Goal: Task Accomplishment & Management: Manage account settings

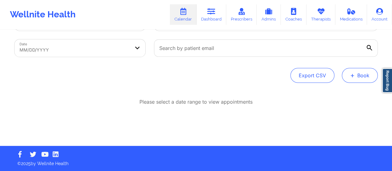
click at [352, 79] on button "+ Book" at bounding box center [360, 75] width 36 height 15
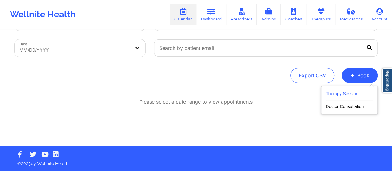
click at [342, 95] on button "Therapy Session" at bounding box center [349, 95] width 47 height 10
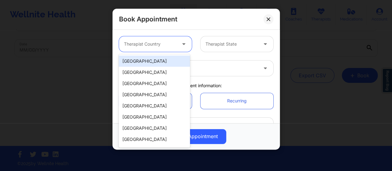
click at [162, 46] on div at bounding box center [150, 43] width 52 height 7
click at [150, 64] on div "[GEOGRAPHIC_DATA]" at bounding box center [154, 60] width 71 height 11
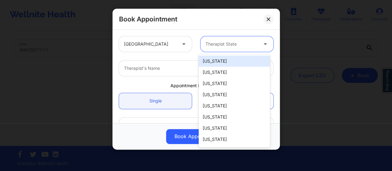
click at [210, 48] on div "Therapist State" at bounding box center [230, 43] width 58 height 15
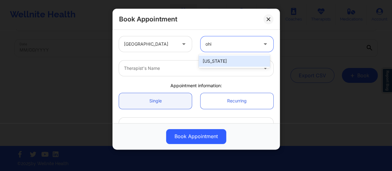
type input "[US_STATE]"
click at [220, 66] on div "[US_STATE]" at bounding box center [234, 60] width 71 height 11
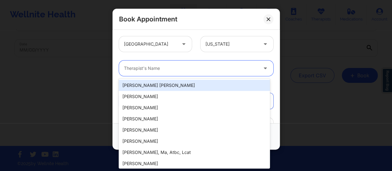
click at [220, 66] on div at bounding box center [191, 67] width 134 height 7
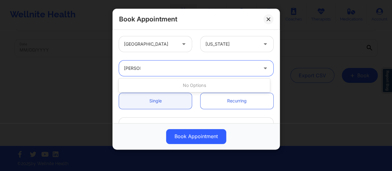
type input "[PERSON_NAME]"
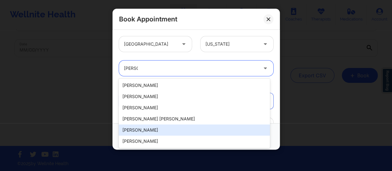
click at [173, 130] on div "[PERSON_NAME]" at bounding box center [194, 129] width 151 height 11
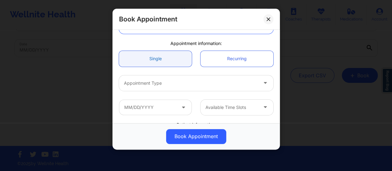
scroll to position [45, 0]
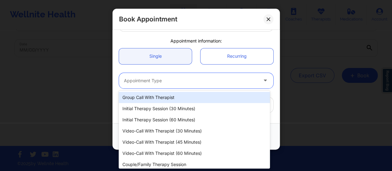
click at [189, 77] on div at bounding box center [191, 80] width 134 height 7
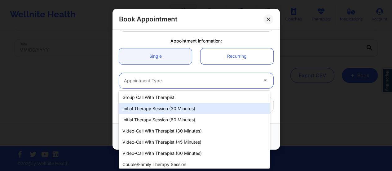
click at [188, 110] on div "Initial Therapy Session (30 minutes)" at bounding box center [194, 108] width 151 height 11
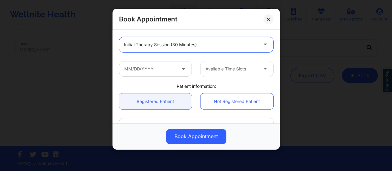
scroll to position [82, 0]
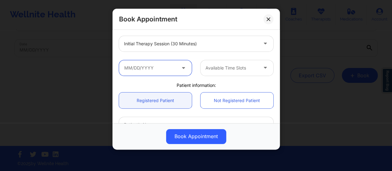
click at [175, 72] on input "text" at bounding box center [155, 67] width 73 height 15
click at [181, 69] on icon at bounding box center [183, 66] width 6 height 5
click at [160, 67] on input "text" at bounding box center [155, 67] width 73 height 15
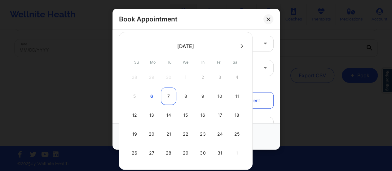
click at [167, 95] on div "7" at bounding box center [168, 95] width 15 height 17
type input "[DATE]"
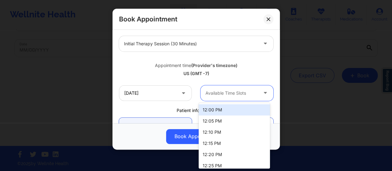
click at [234, 95] on div at bounding box center [232, 92] width 52 height 7
click at [244, 94] on div at bounding box center [232, 92] width 52 height 7
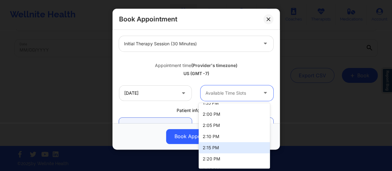
scroll to position [262, 0]
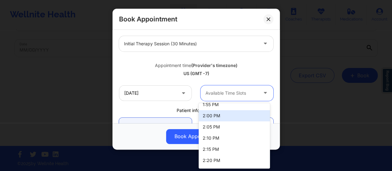
click at [218, 114] on div "2:00 PM" at bounding box center [234, 115] width 71 height 11
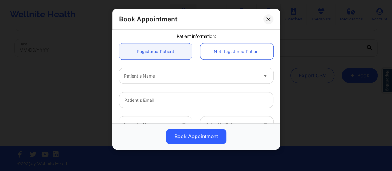
scroll to position [156, 0]
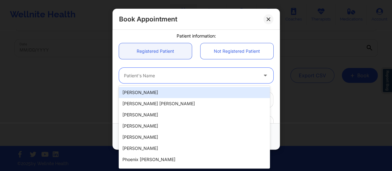
click at [182, 77] on div at bounding box center [191, 75] width 134 height 7
paste input "[PERSON_NAME]"
type input "[PERSON_NAME]"
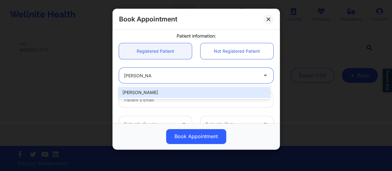
click at [181, 89] on div "[PERSON_NAME]" at bounding box center [194, 92] width 151 height 11
type input "[EMAIL_ADDRESS][DOMAIN_NAME]"
type input "[PHONE_NUMBER]"
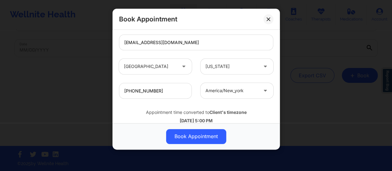
scroll to position [228, 0]
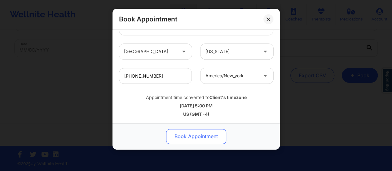
click at [207, 136] on button "Book Appointment" at bounding box center [196, 136] width 60 height 15
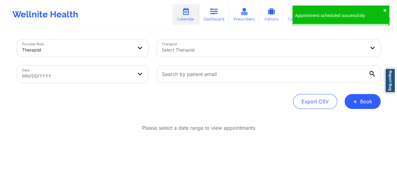
scroll to position [0, 0]
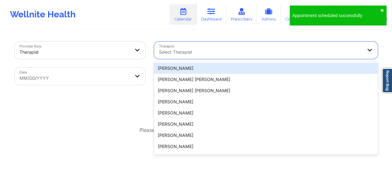
click at [205, 48] on div at bounding box center [260, 51] width 203 height 7
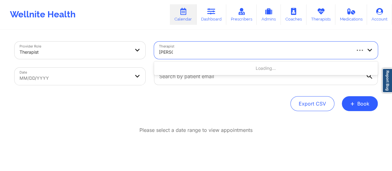
type input "[PERSON_NAME]"
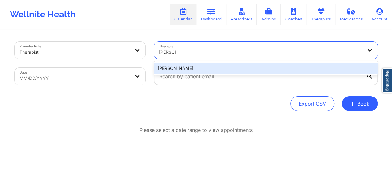
click at [210, 69] on div "[PERSON_NAME]" at bounding box center [266, 68] width 224 height 11
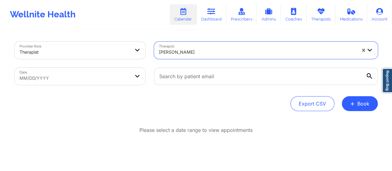
select select "2025-8"
select select "2025-9"
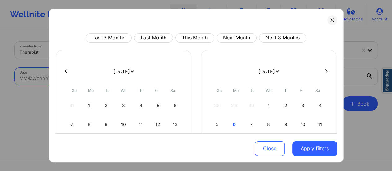
click at [127, 72] on body "Wellnite Health Calendar Dashboard Prescribers Admins Coaches Therapists Medica…" at bounding box center [196, 85] width 392 height 171
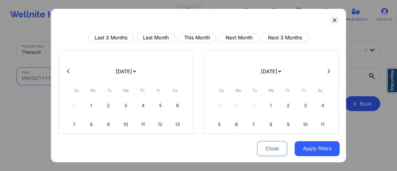
click at [133, 71] on select "[DATE] [DATE] [DATE] [DATE] [DATE] [DATE] [DATE] [DATE] [DATE] [DATE] [DATE] [D…" at bounding box center [125, 71] width 23 height 17
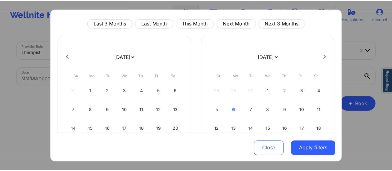
scroll to position [13, 0]
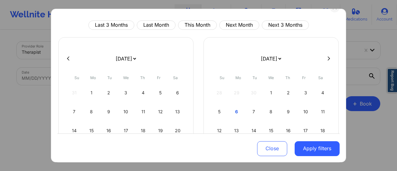
click at [124, 60] on select "[DATE] [DATE] [DATE] [DATE] [DATE] [DATE] [DATE] [DATE] [DATE] [DATE] [DATE] [D…" at bounding box center [125, 58] width 23 height 17
select select "2025-9"
select select "2025-10"
click at [108, 111] on div "7" at bounding box center [109, 111] width 16 height 17
select select "2025-9"
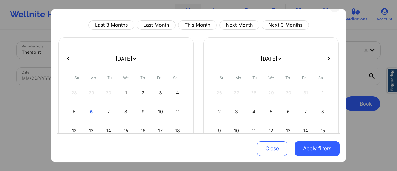
select select "2025-10"
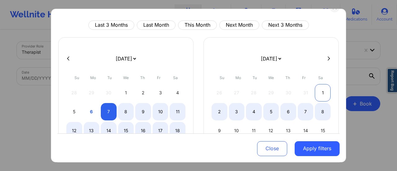
select select "2025-9"
select select "2025-10"
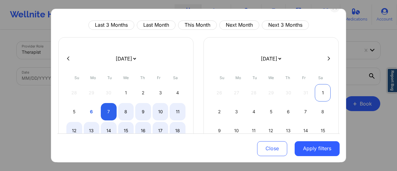
click at [318, 90] on div "1" at bounding box center [323, 92] width 16 height 17
select select "2025-9"
select select "2025-10"
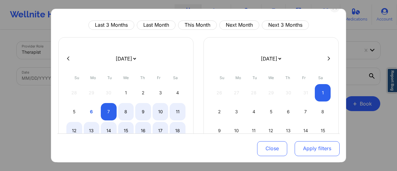
click at [321, 154] on button "Apply filters" at bounding box center [316, 148] width 45 height 15
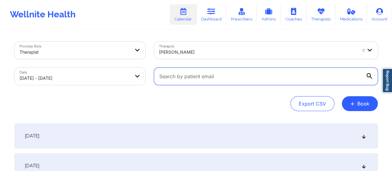
click at [238, 80] on input "text" at bounding box center [266, 76] width 224 height 17
paste input "[EMAIL_ADDRESS][DOMAIN_NAME]"
type input "[EMAIL_ADDRESS][DOMAIN_NAME]"
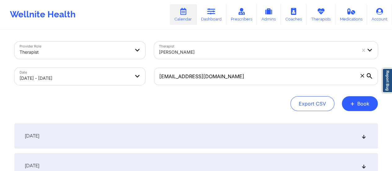
drag, startPoint x: 196, startPoint y: 121, endPoint x: 196, endPoint y: 133, distance: 12.4
click at [196, 133] on div "[DATE]" at bounding box center [196, 135] width 363 height 25
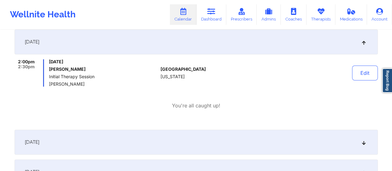
scroll to position [94, 0]
click at [321, 15] on icon at bounding box center [321, 11] width 8 height 7
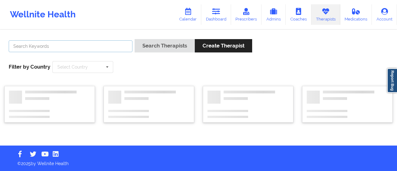
click at [92, 45] on input "text" at bounding box center [71, 46] width 124 height 12
paste input "[PERSON_NAME]"
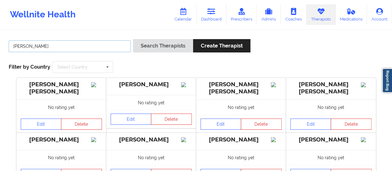
type input "[PERSON_NAME]"
click at [133, 39] on button "Search Therapists" at bounding box center [163, 45] width 60 height 13
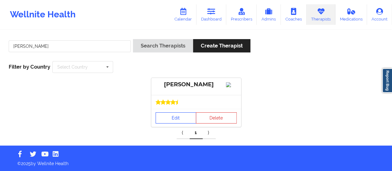
drag, startPoint x: 170, startPoint y: 131, endPoint x: 164, endPoint y: 126, distance: 7.5
click at [164, 126] on div "Edit Delete" at bounding box center [196, 118] width 90 height 18
click at [164, 123] on link "Edit" at bounding box center [176, 117] width 41 height 11
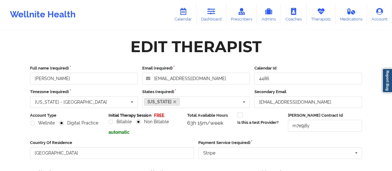
scroll to position [112, 0]
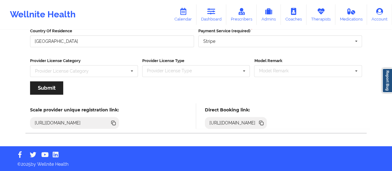
click at [263, 122] on icon at bounding box center [261, 123] width 3 height 3
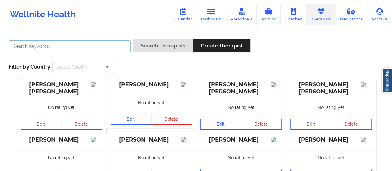
click at [100, 46] on input "text" at bounding box center [70, 46] width 122 height 12
paste input "[PERSON_NAME]"
type input "[PERSON_NAME]"
click at [133, 39] on button "Search Therapists" at bounding box center [163, 45] width 60 height 13
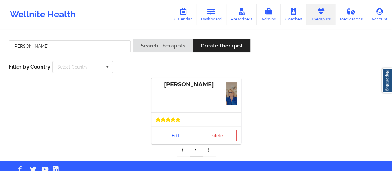
click at [168, 138] on link "Edit" at bounding box center [176, 135] width 41 height 11
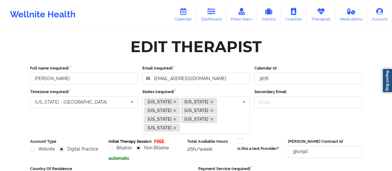
scroll to position [129, 0]
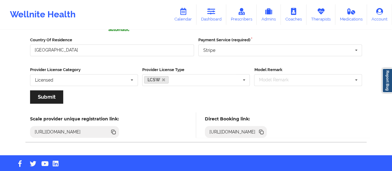
click at [265, 128] on icon at bounding box center [261, 131] width 7 height 7
click at [208, 11] on link "Dashboard" at bounding box center [212, 14] width 30 height 20
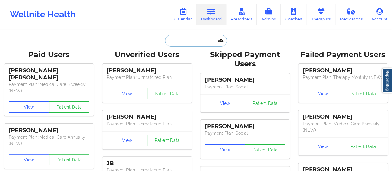
click at [186, 36] on input "text" at bounding box center [195, 41] width 61 height 12
paste input "[EMAIL_ADDRESS][PERSON_NAME][DOMAIN_NAME]"
type input "[EMAIL_ADDRESS][PERSON_NAME][DOMAIN_NAME]"
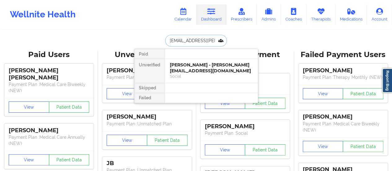
scroll to position [0, 2]
click at [192, 69] on div "Nimisha Gupta - [EMAIL_ADDRESS][PERSON_NAME][DOMAIN_NAME]" at bounding box center [211, 67] width 83 height 11
